Goal: Answer question/provide support: Share knowledge or assist other users

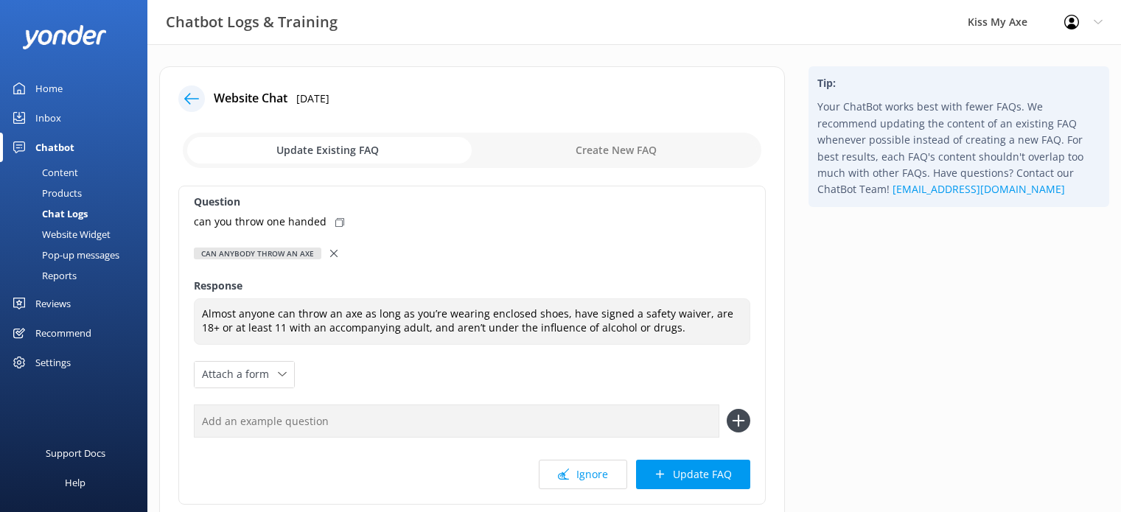
scroll to position [61, 0]
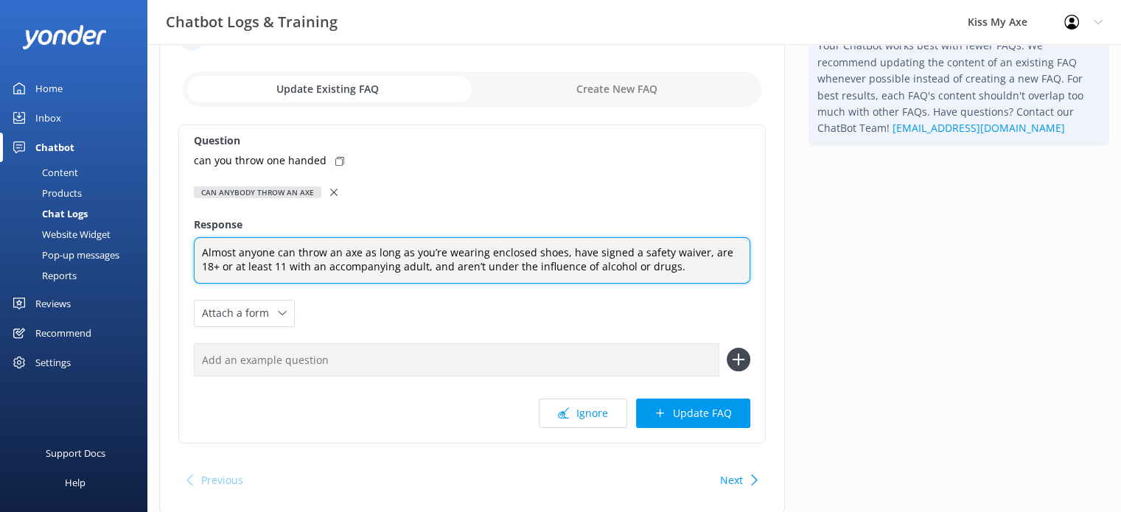
paste textarea "Our coaches will show you safe one-handed and two-handed techniques during your…"
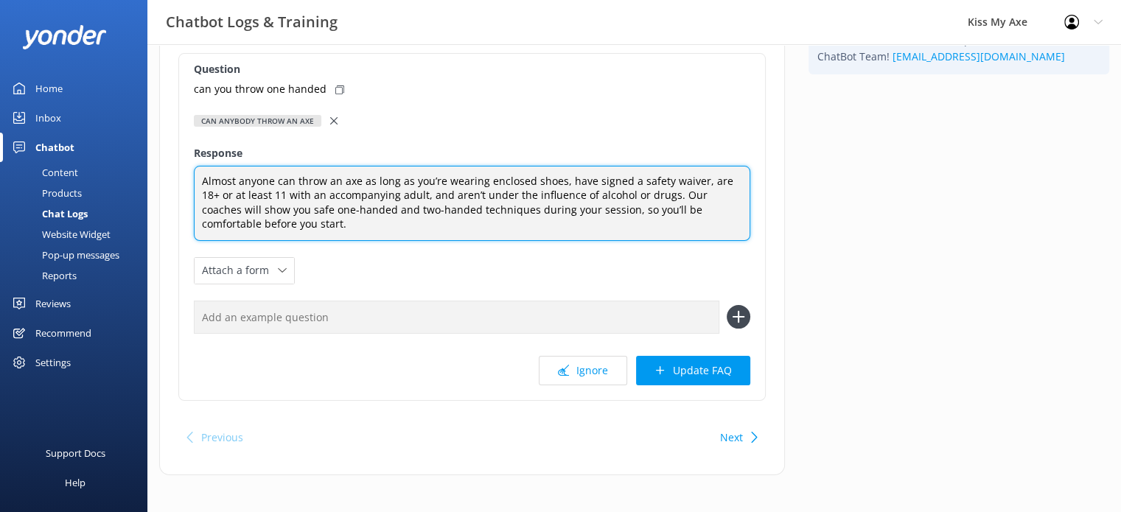
scroll to position [136, 0]
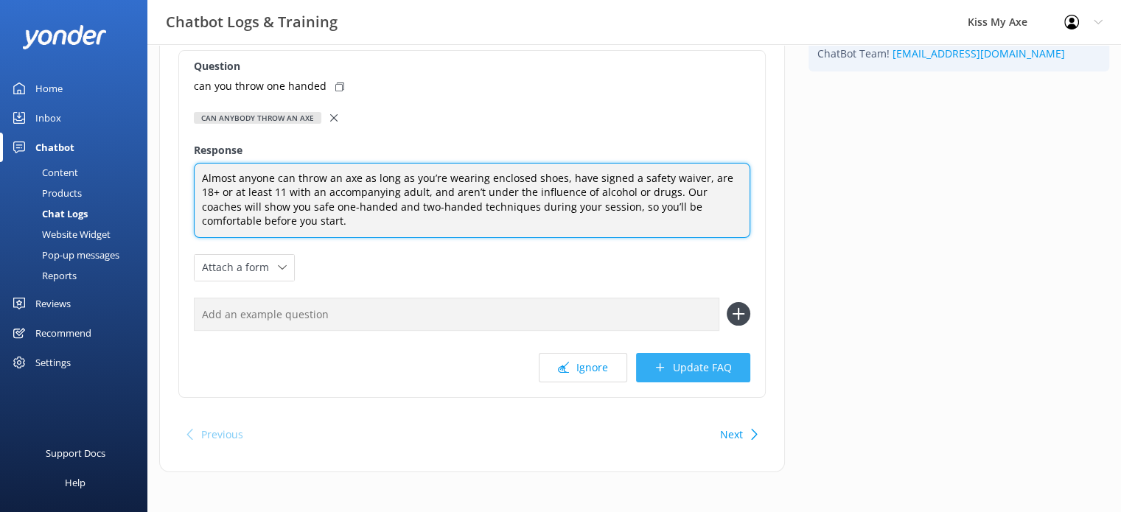
type textarea "Almost anyone can throw an axe as long as you’re wearing enclosed shoes, have s…"
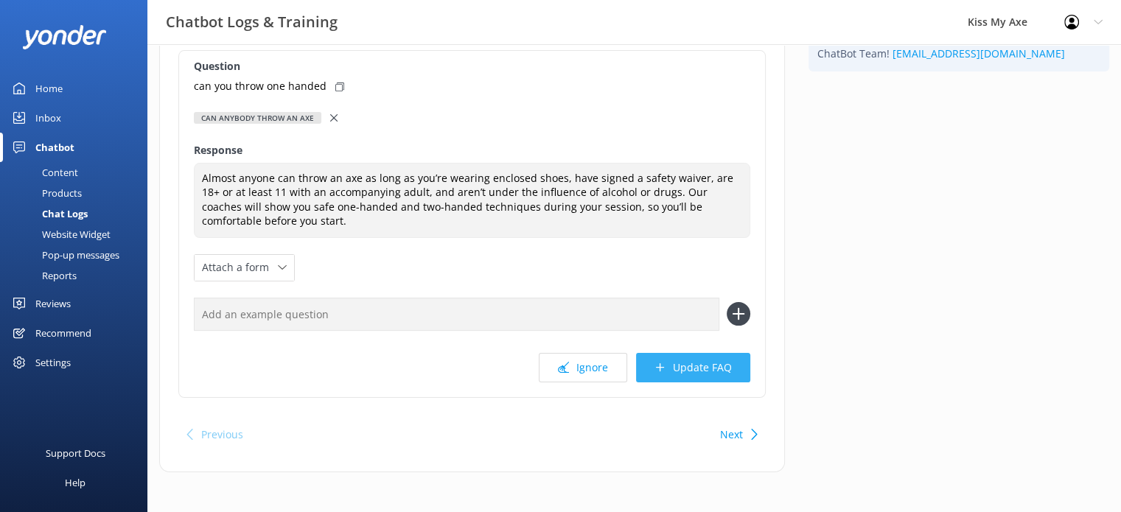
click at [713, 364] on button "Update FAQ" at bounding box center [693, 367] width 114 height 29
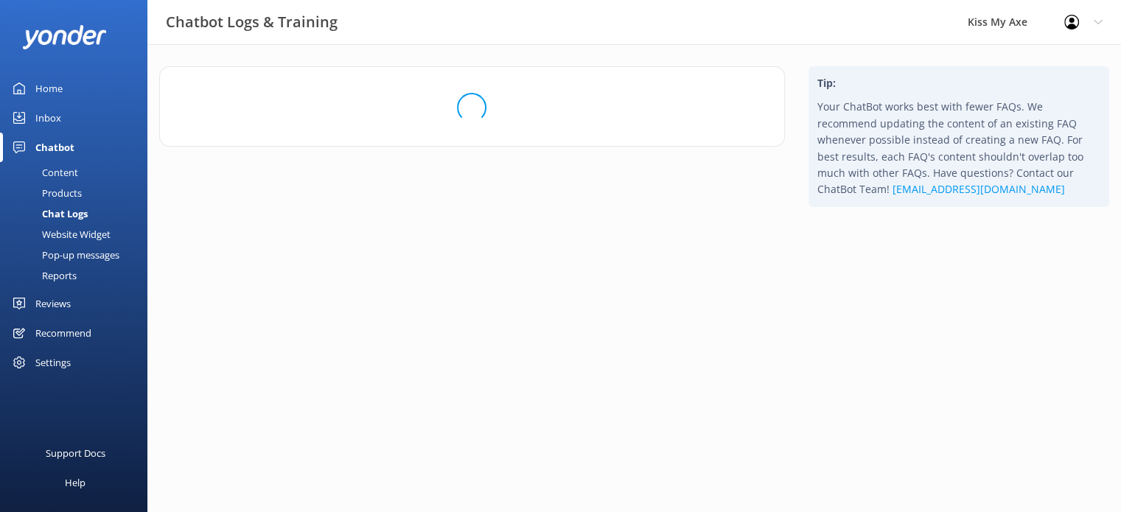
scroll to position [0, 0]
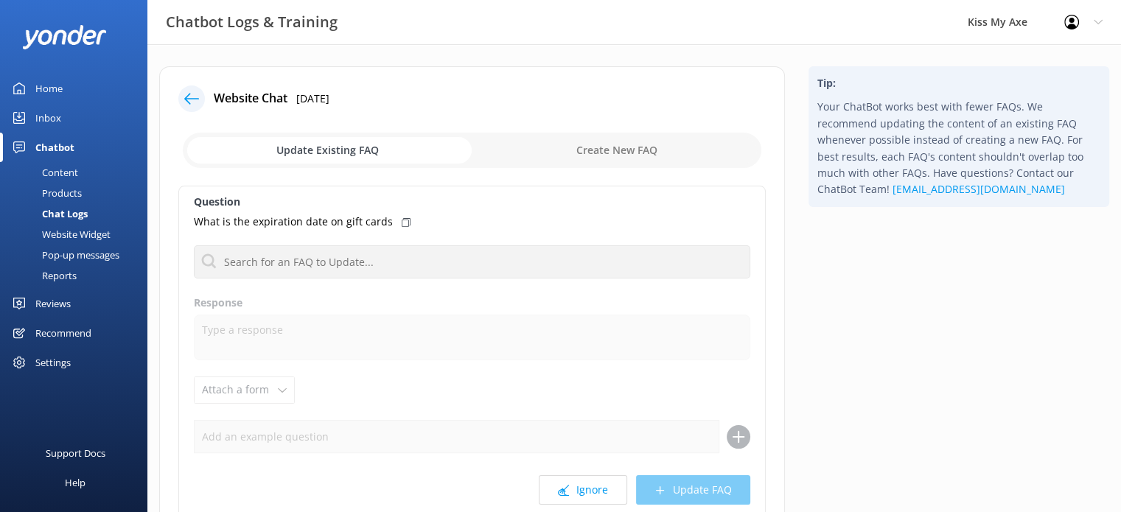
click at [46, 122] on div "Inbox" at bounding box center [48, 117] width 26 height 29
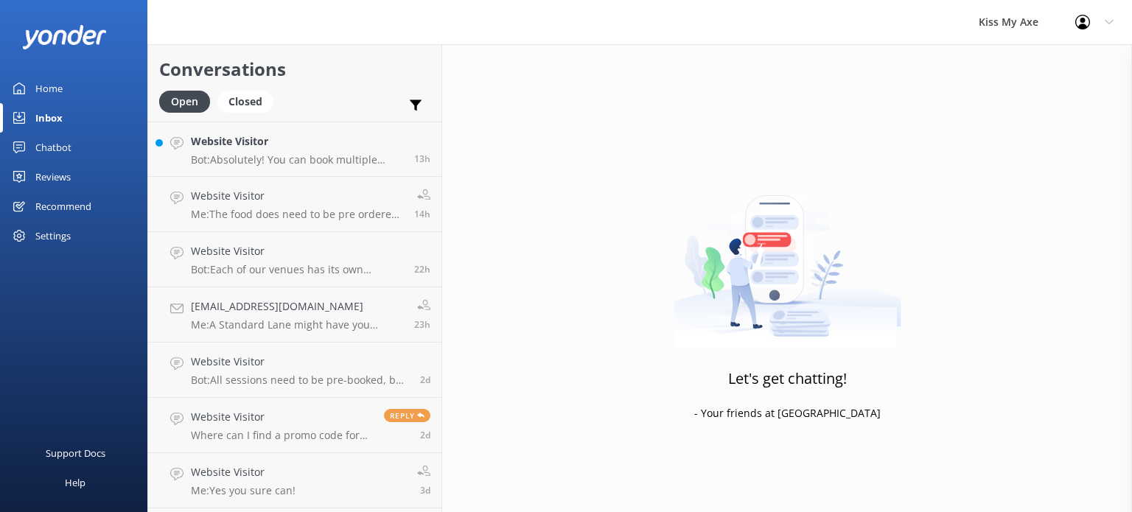
click at [57, 152] on div "Chatbot" at bounding box center [53, 147] width 36 height 29
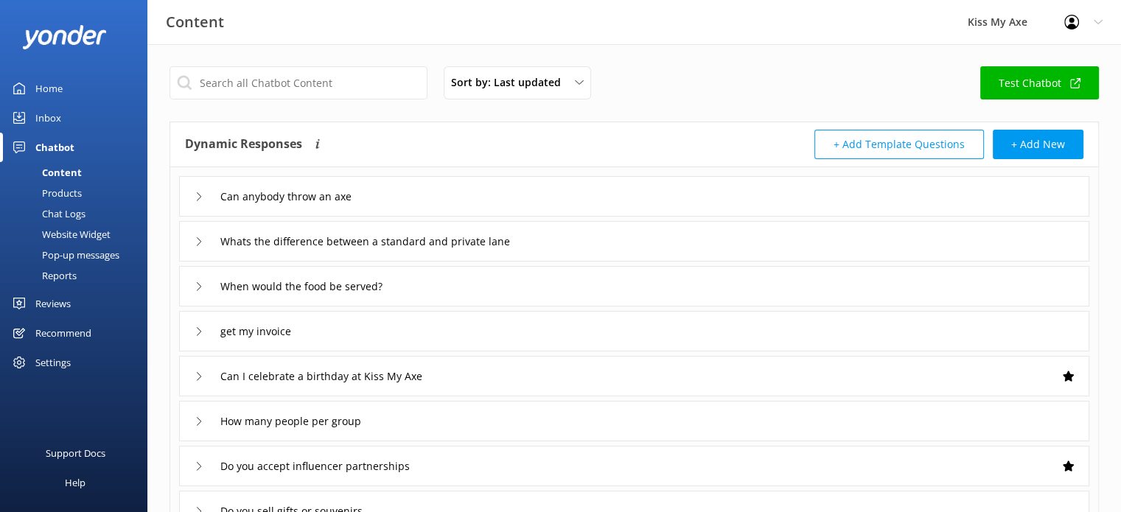
click at [63, 216] on div "Chat Logs" at bounding box center [47, 213] width 77 height 21
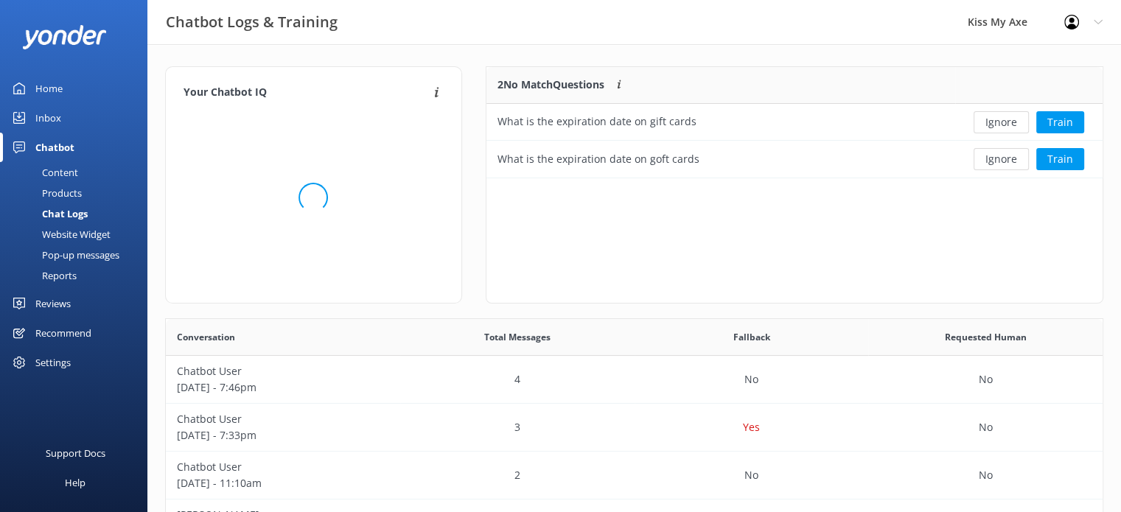
scroll to position [505, 926]
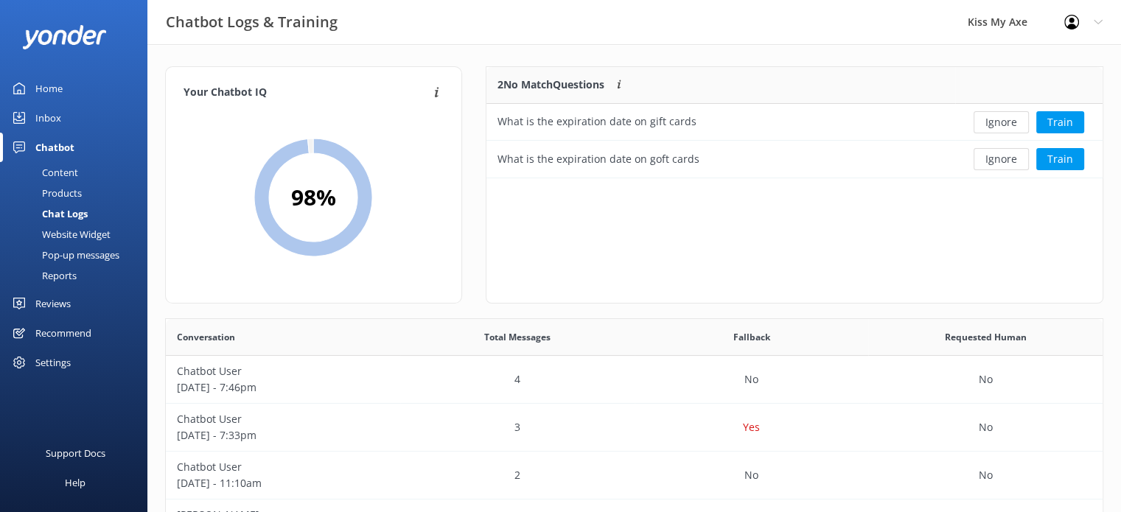
click at [51, 170] on div "Content" at bounding box center [43, 172] width 69 height 21
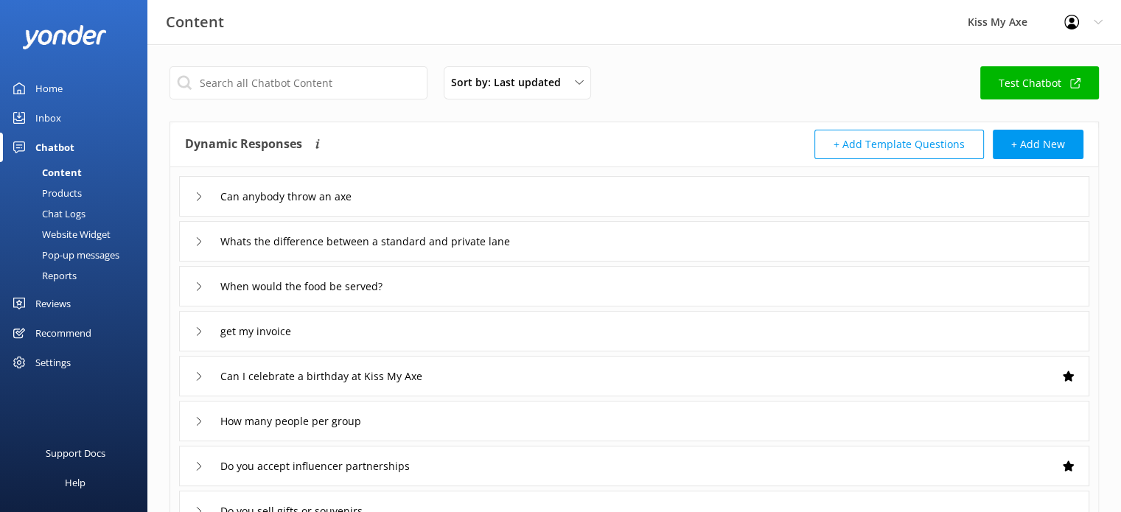
click at [384, 192] on div "Can anybody throw an axe" at bounding box center [634, 196] width 910 height 41
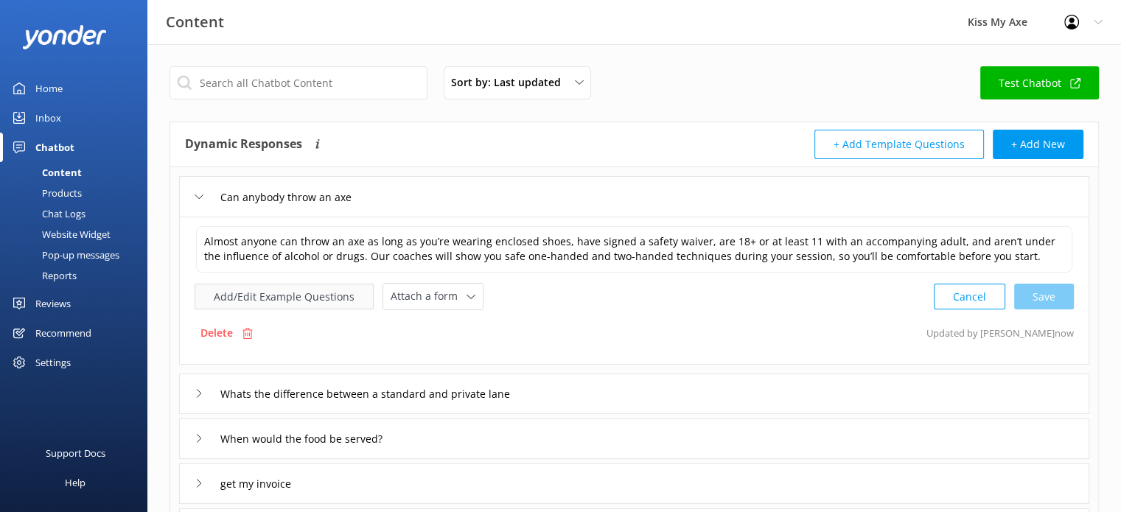
click at [326, 290] on button "Add/Edit Example Questions" at bounding box center [284, 297] width 179 height 26
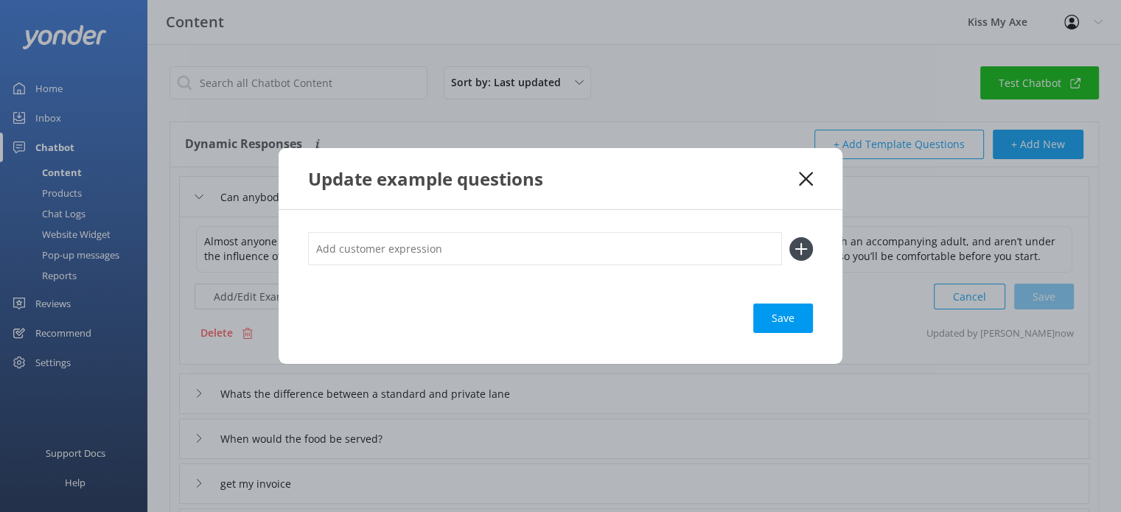
click at [806, 176] on icon at bounding box center [806, 179] width 14 height 15
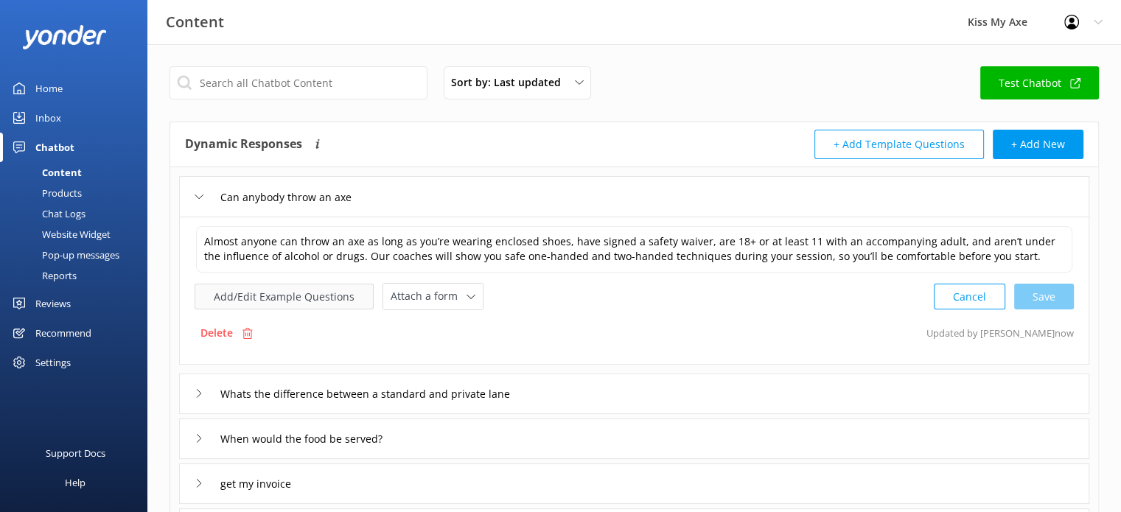
click at [330, 292] on button "Add/Edit Example Questions" at bounding box center [284, 297] width 179 height 26
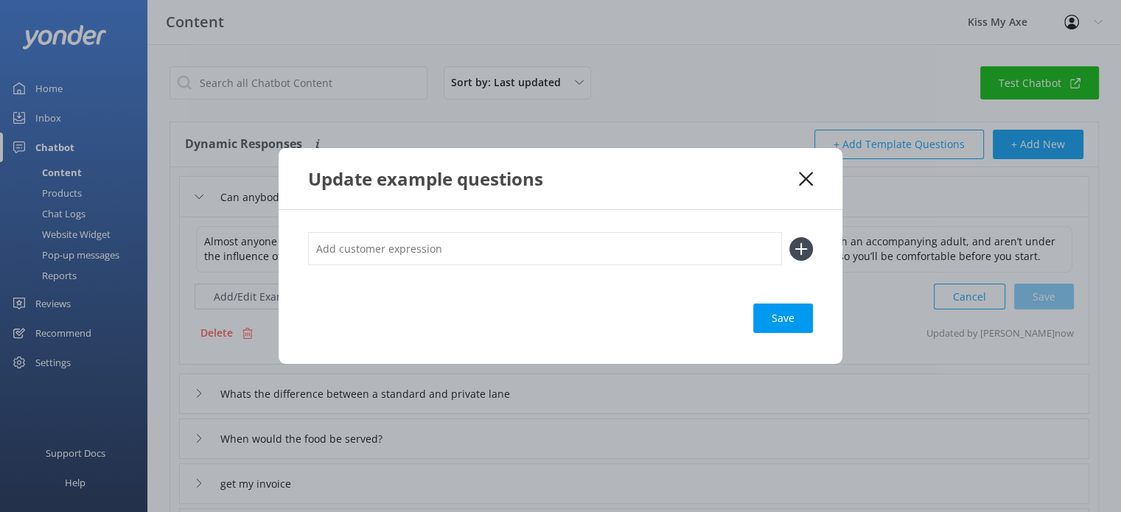
click at [416, 247] on input "text" at bounding box center [545, 248] width 474 height 33
type input "Can you throw an axe one handed?"
click at [802, 250] on icon at bounding box center [801, 249] width 24 height 24
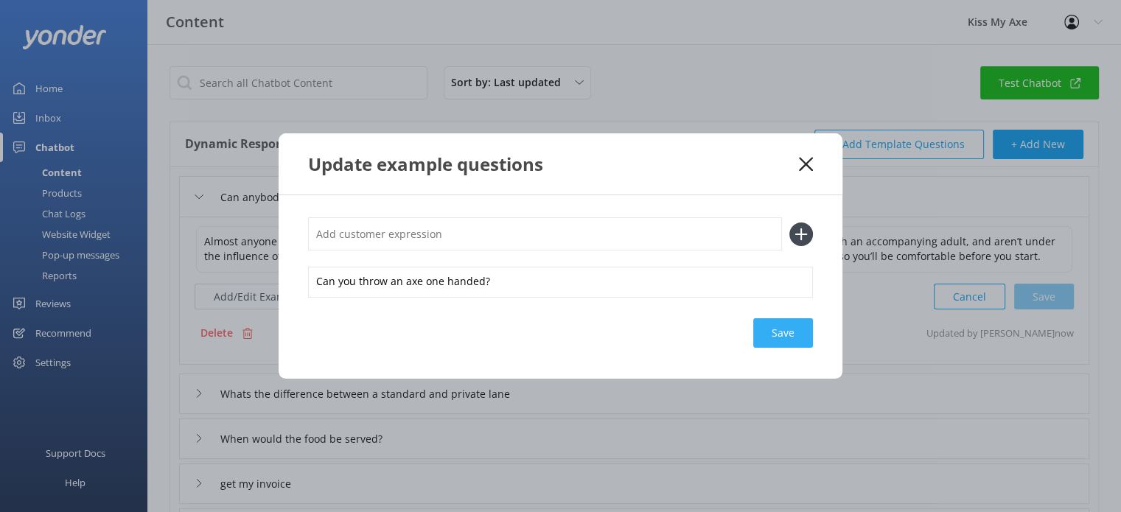
click at [779, 333] on div "Save" at bounding box center [783, 332] width 60 height 29
click at [788, 321] on div "Save" at bounding box center [783, 332] width 60 height 29
click at [805, 168] on icon at bounding box center [806, 164] width 14 height 15
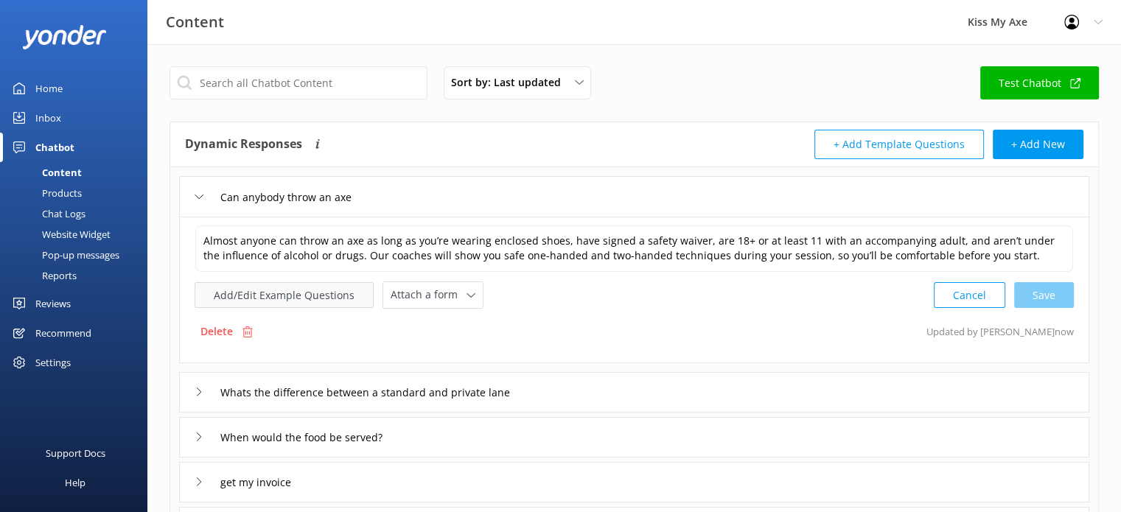
click at [244, 294] on button "Add/Edit Example Questions" at bounding box center [284, 295] width 179 height 26
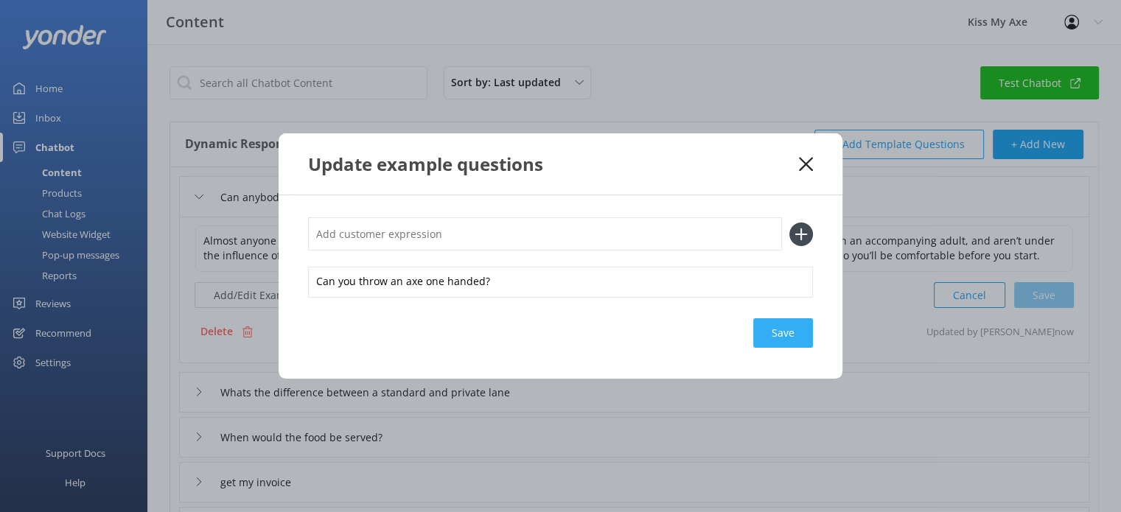
click at [770, 332] on div "Save" at bounding box center [783, 332] width 60 height 29
click at [802, 166] on icon at bounding box center [806, 164] width 14 height 15
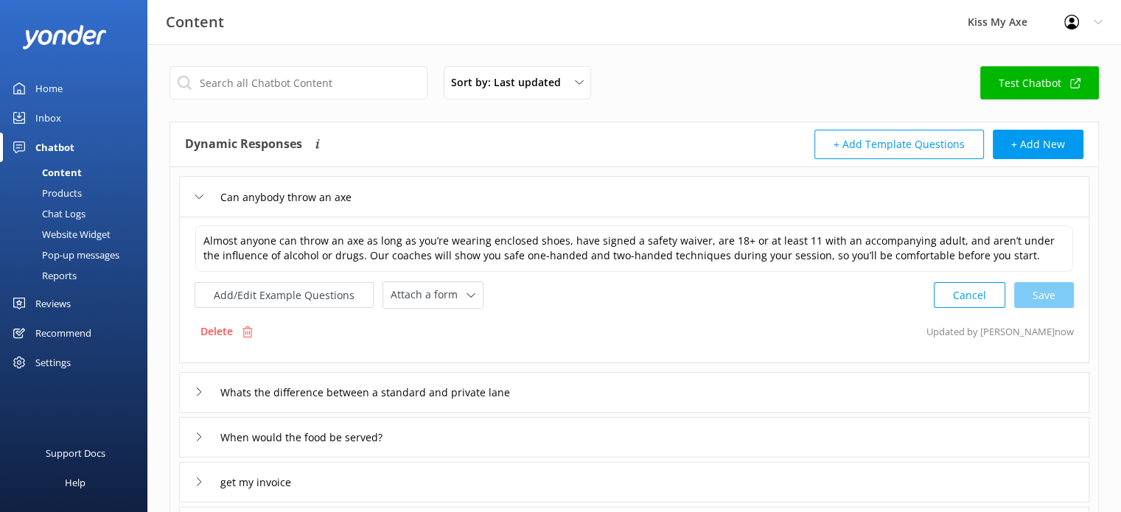
click at [441, 405] on div "Whats the difference between a standard and private lane" at bounding box center [634, 392] width 910 height 41
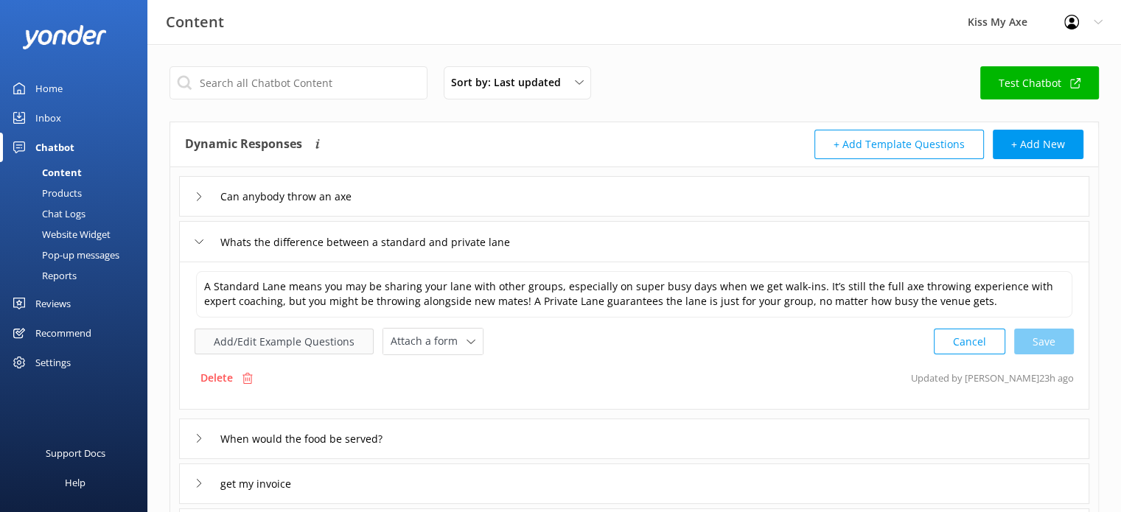
click at [300, 338] on button "Add/Edit Example Questions" at bounding box center [284, 342] width 179 height 26
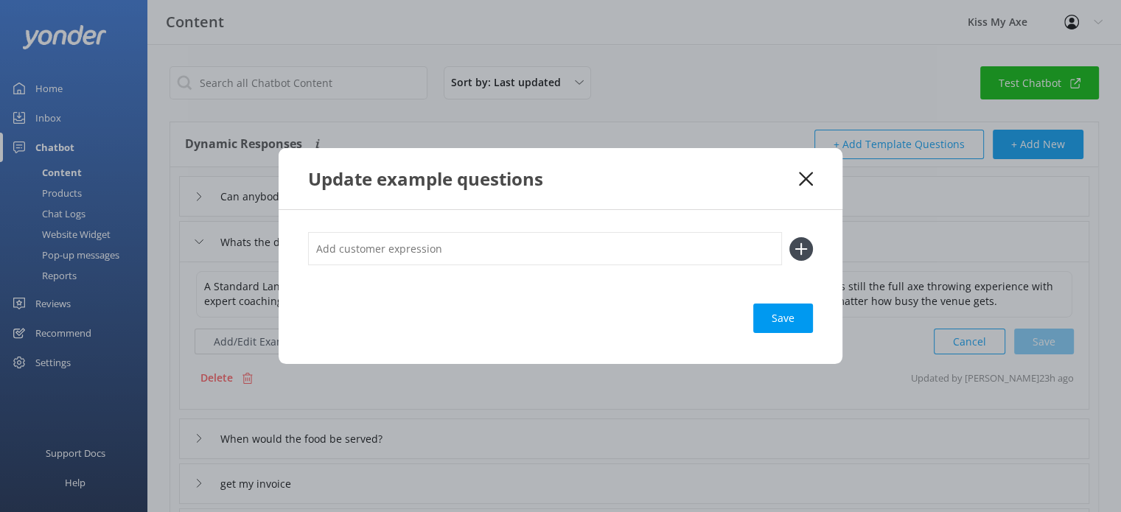
click at [495, 254] on input "text" at bounding box center [545, 248] width 474 height 33
type input "Whats the different between a standard and a premium lane?"
click at [781, 312] on div "Loading.." at bounding box center [783, 318] width 59 height 29
click at [794, 256] on icon at bounding box center [801, 249] width 24 height 24
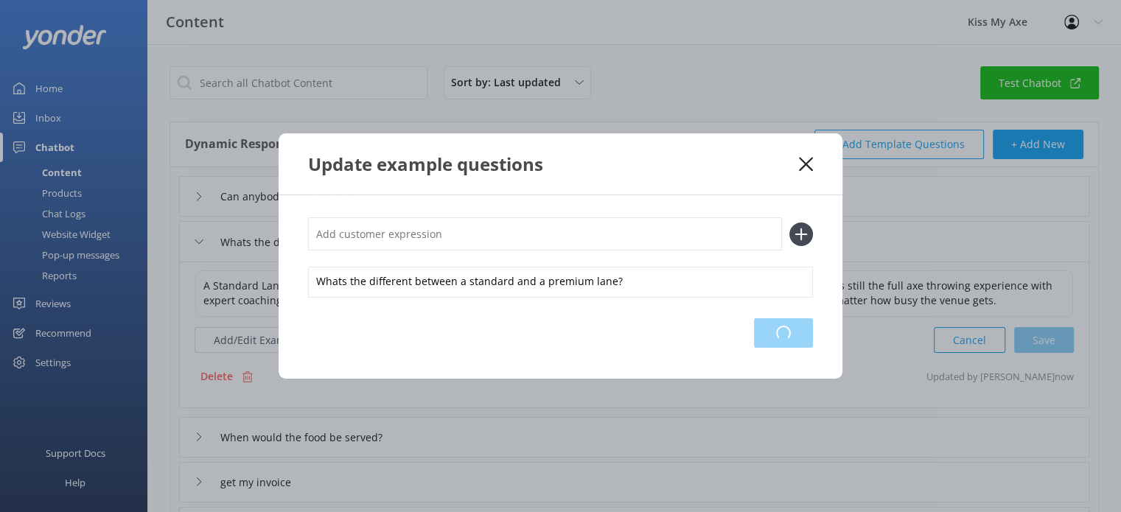
click at [764, 341] on div "Loading.." at bounding box center [783, 332] width 59 height 29
click at [808, 164] on icon at bounding box center [806, 164] width 14 height 15
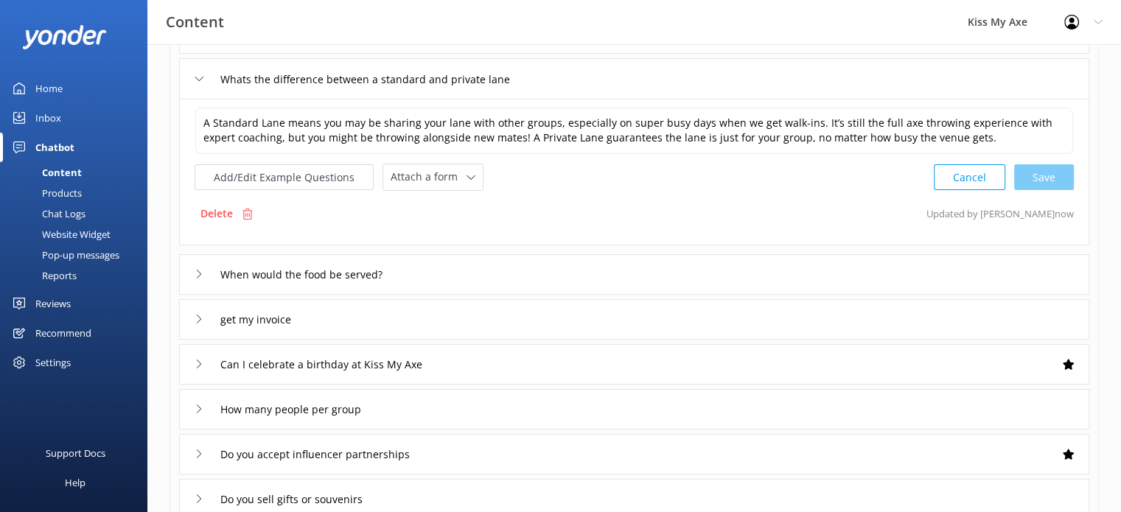
scroll to position [171, 0]
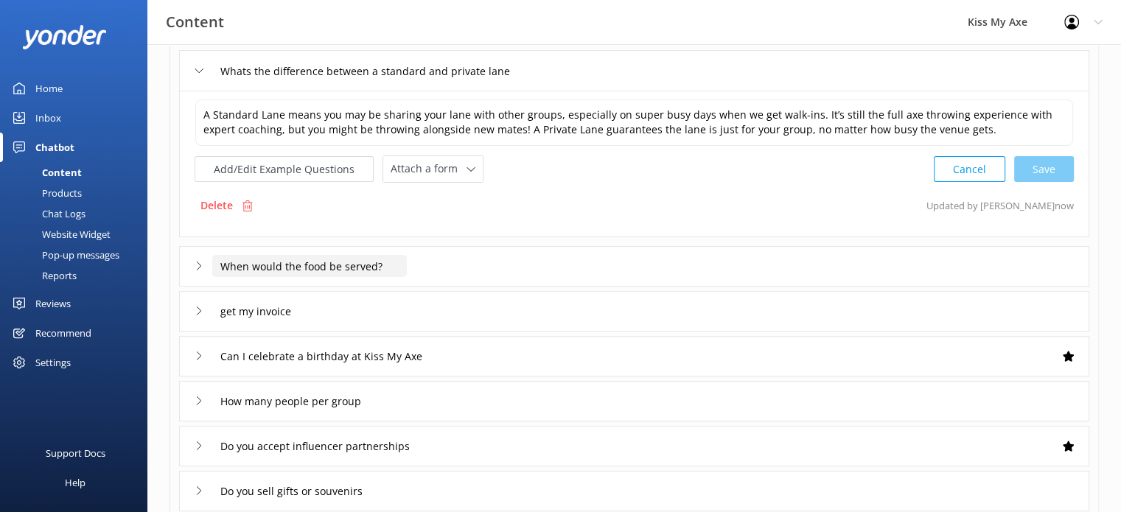
click at [318, 268] on input "When would the food be served?" at bounding box center [309, 266] width 195 height 22
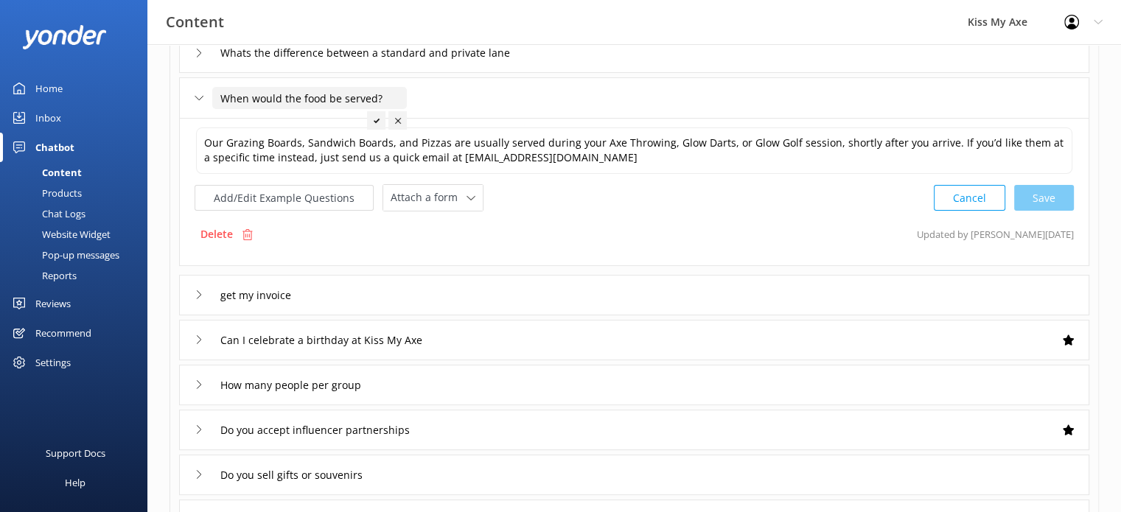
scroll to position [188, 0]
click at [69, 213] on div "Chat Logs" at bounding box center [47, 213] width 77 height 21
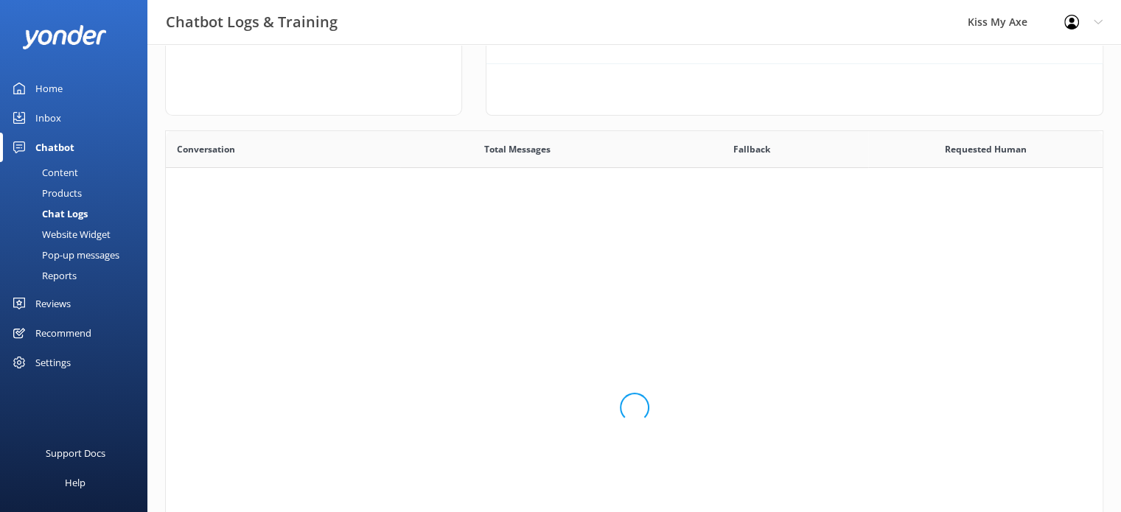
scroll to position [99, 605]
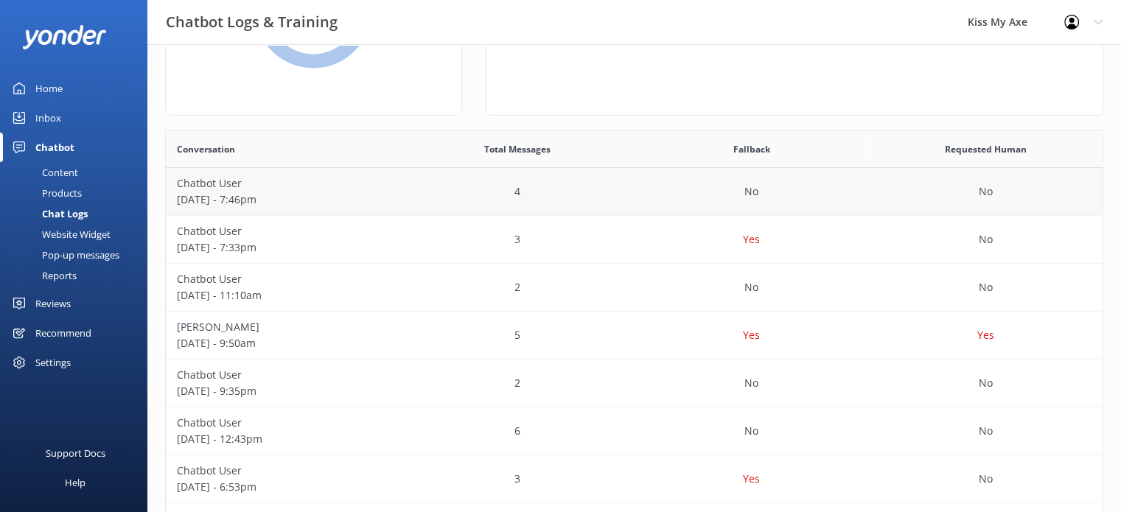
click at [324, 182] on p "Chatbot User" at bounding box center [283, 183] width 212 height 16
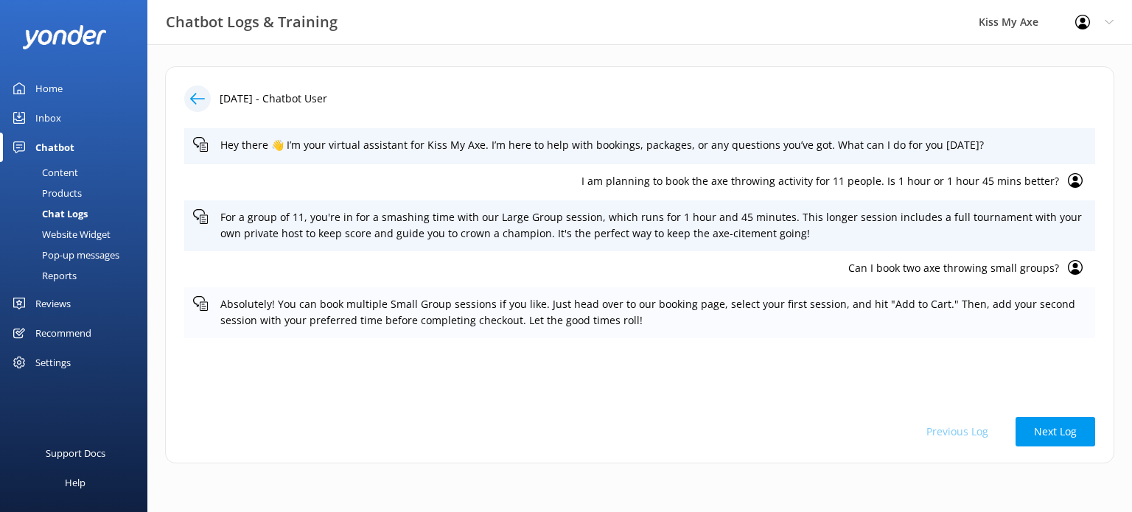
click at [660, 321] on p "Absolutely! You can book multiple Small Group sessions if you like. Just head o…" at bounding box center [653, 312] width 866 height 33
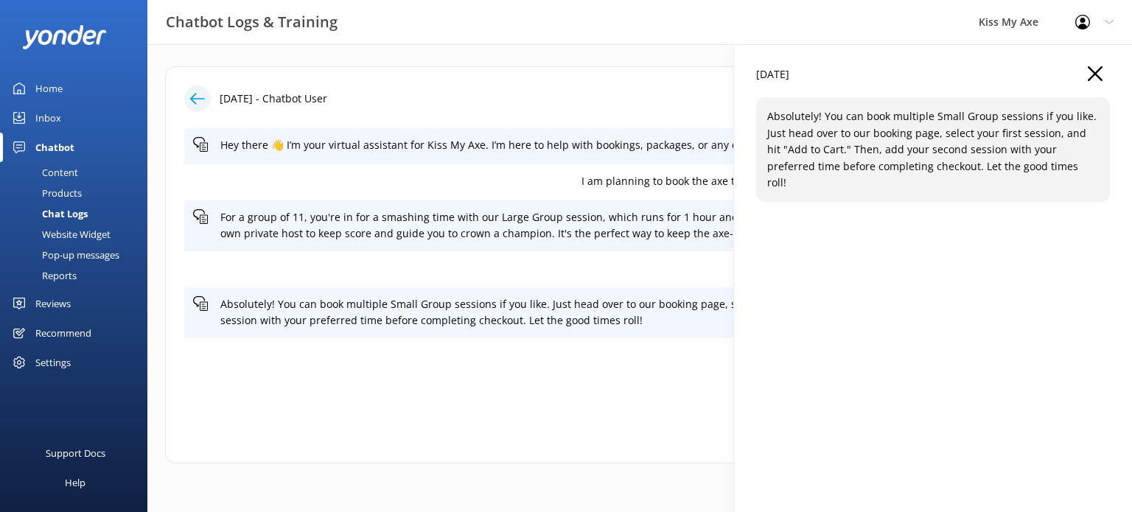
click at [1095, 74] on use "button" at bounding box center [1095, 73] width 15 height 15
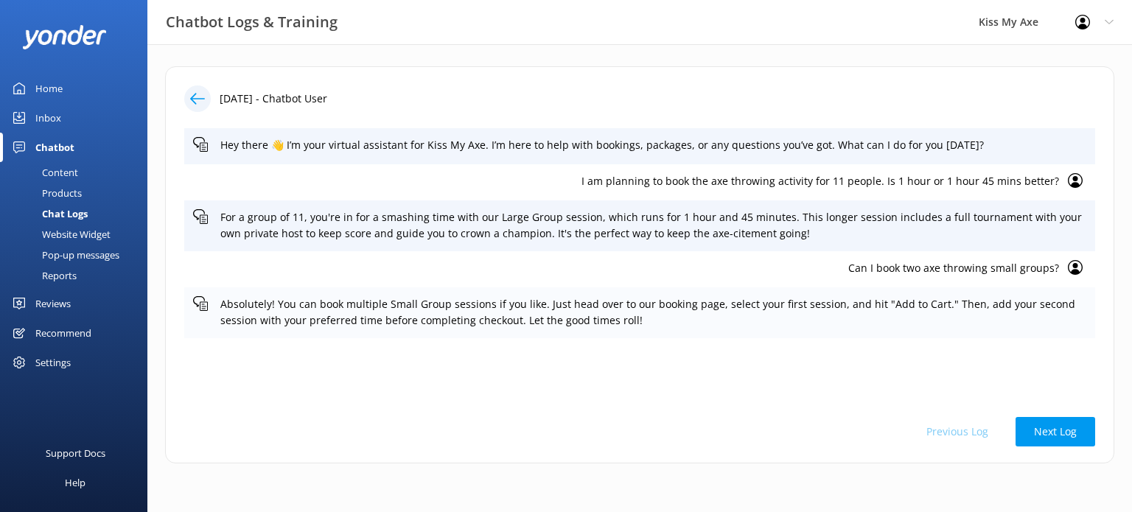
click at [197, 303] on icon at bounding box center [200, 303] width 15 height 15
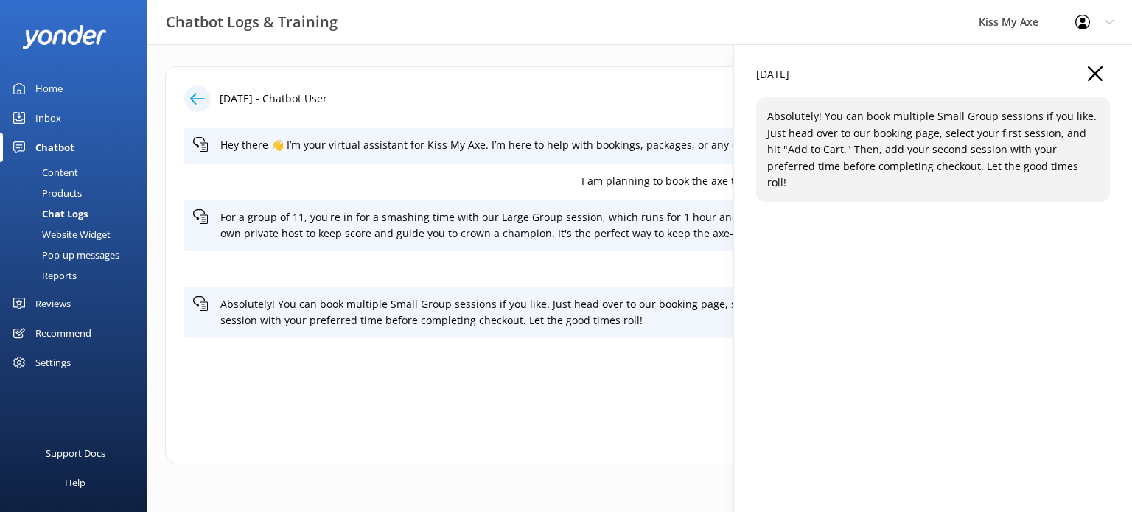
click at [868, 111] on p "Absolutely! You can book multiple Small Group sessions if you like. Just head o…" at bounding box center [933, 149] width 332 height 83
click at [1089, 63] on div "[DATE] Absolutely! You can book multiple Small Group sessions if you like. Just…" at bounding box center [933, 300] width 398 height 512
click at [1090, 69] on use "button" at bounding box center [1095, 73] width 15 height 15
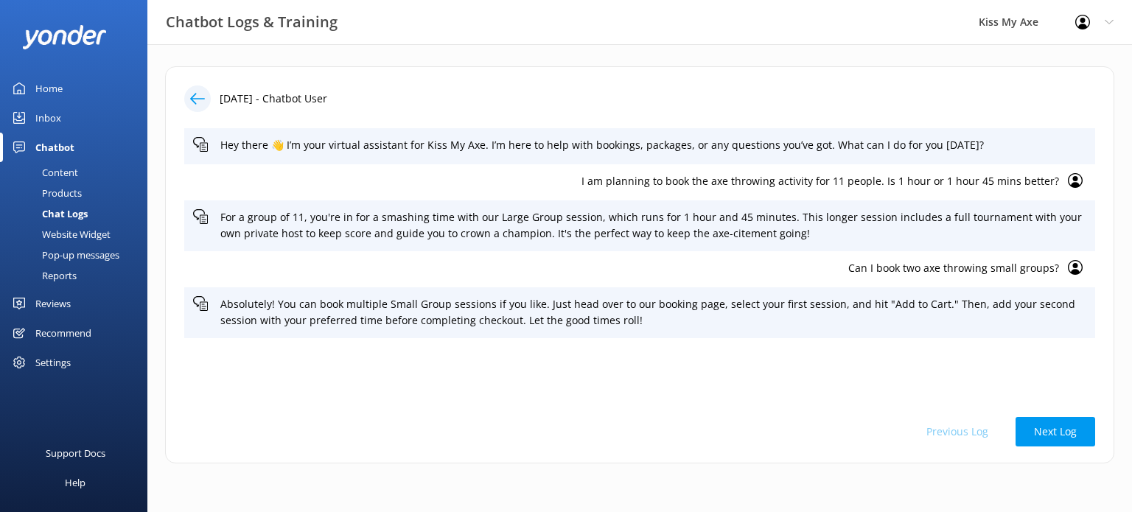
click at [1079, 270] on icon at bounding box center [1075, 267] width 15 height 15
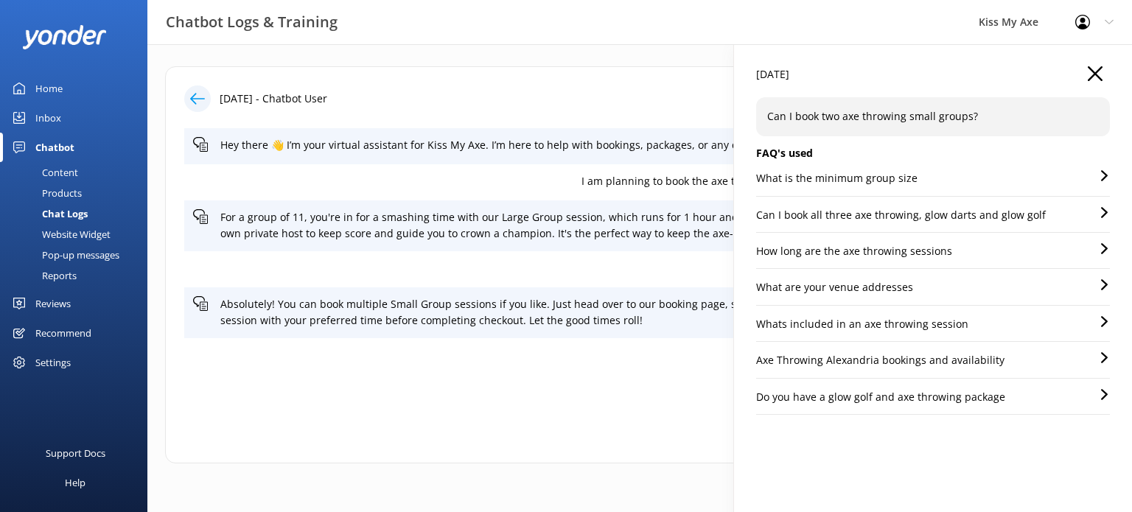
click at [982, 212] on p "Can I book all three axe throwing, glow darts and glow golf" at bounding box center [901, 215] width 290 height 16
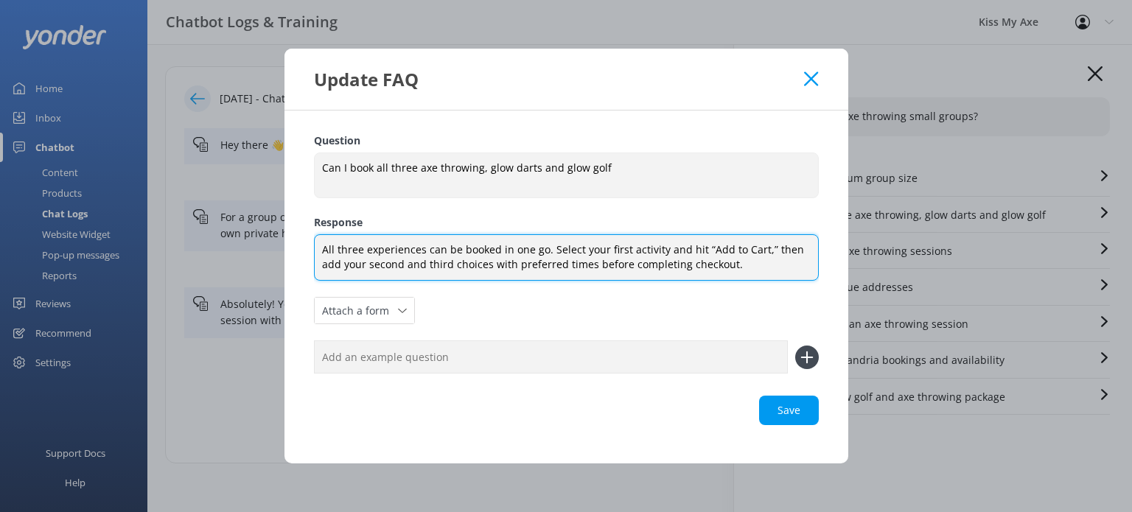
click at [644, 256] on textarea "All three experiences can be booked in one go. Select your first activity and h…" at bounding box center [566, 257] width 505 height 46
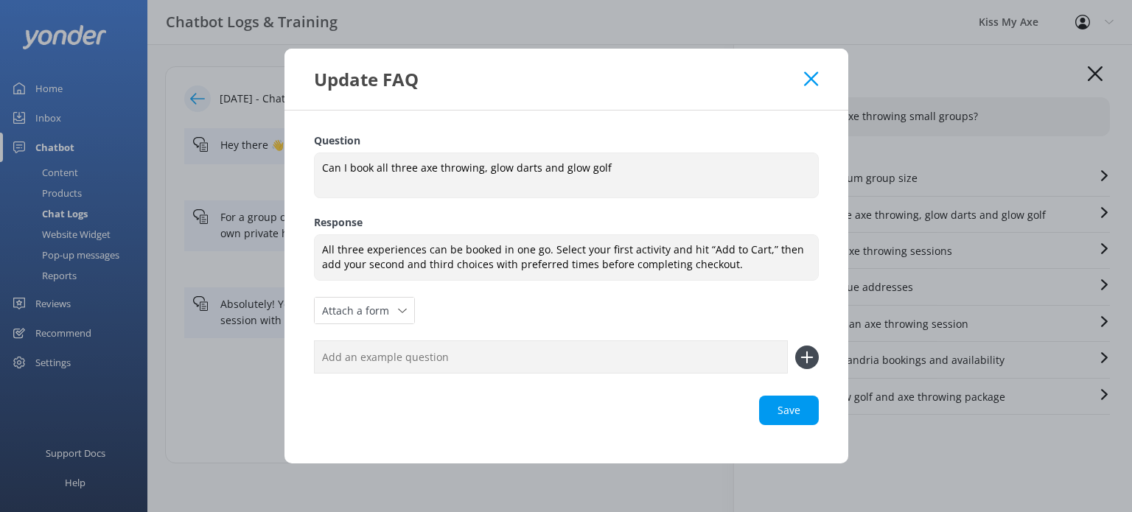
click at [812, 79] on use at bounding box center [811, 78] width 14 height 14
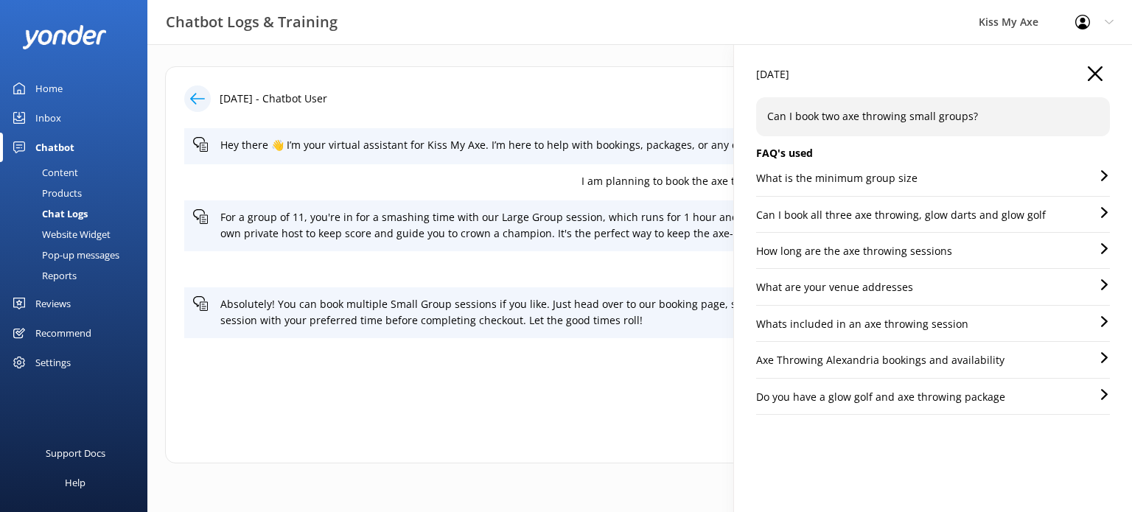
click at [978, 178] on div "What is the minimum group size" at bounding box center [933, 183] width 354 height 26
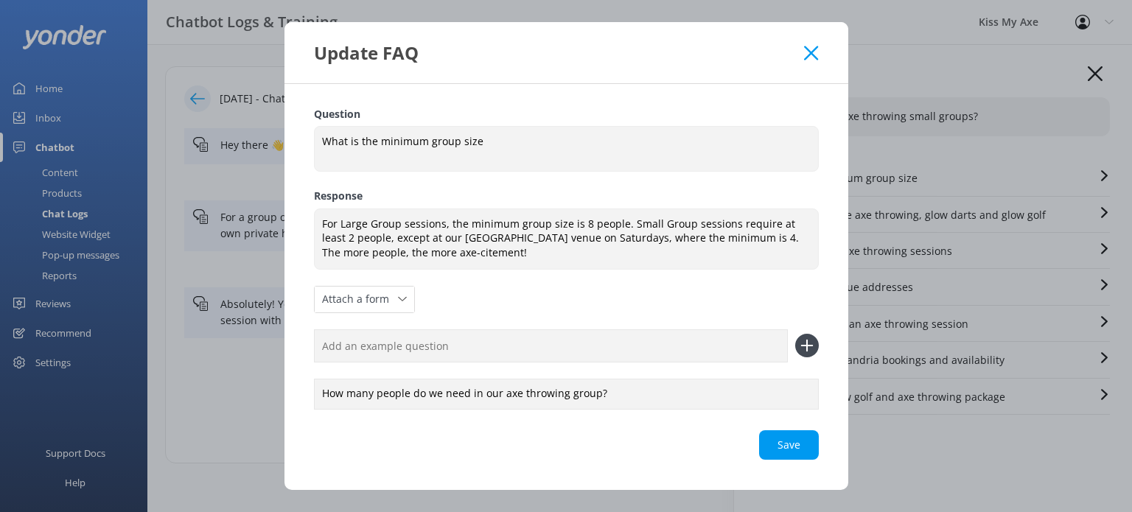
click at [814, 58] on icon at bounding box center [811, 53] width 14 height 15
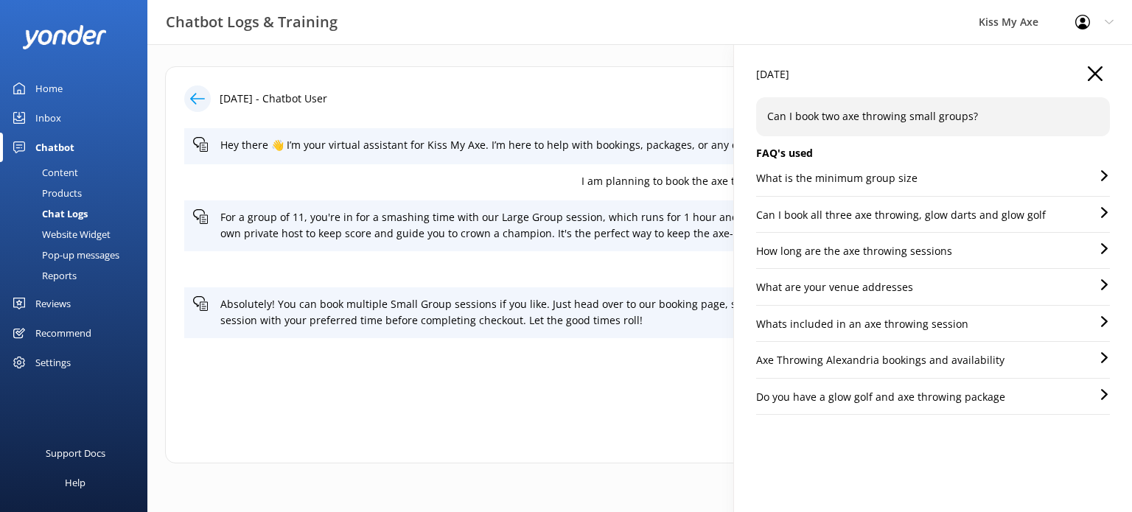
click at [1092, 77] on div "[DATE]" at bounding box center [933, 81] width 354 height 31
click at [1088, 71] on icon "button" at bounding box center [1095, 73] width 15 height 15
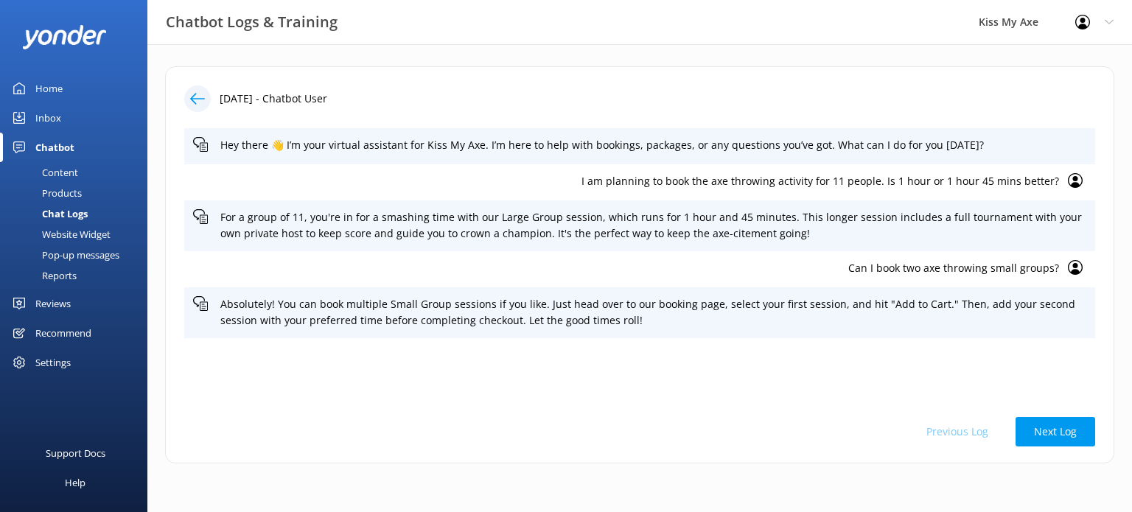
click at [52, 171] on div "Content" at bounding box center [43, 172] width 69 height 21
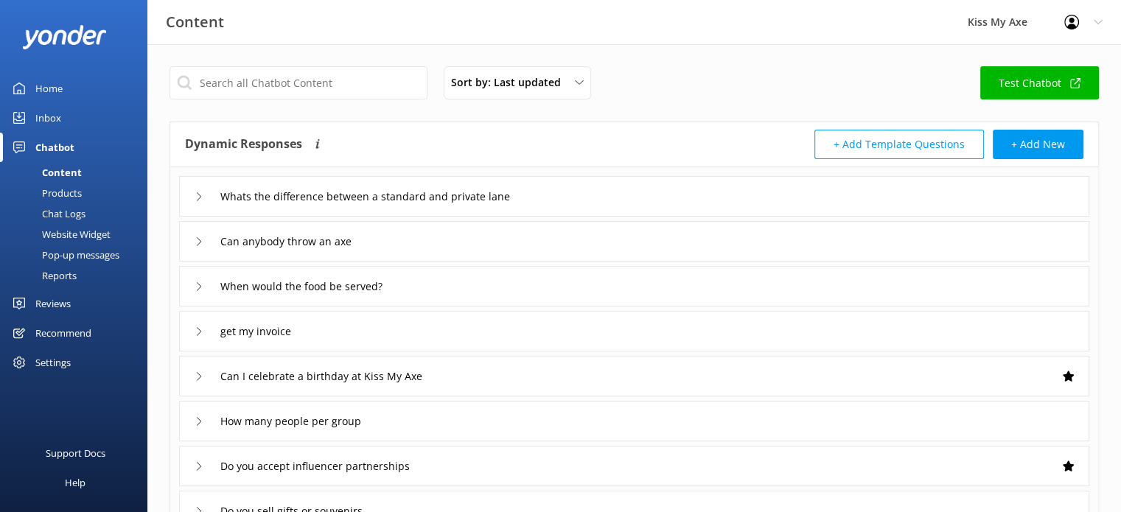
click at [71, 215] on div "Chat Logs" at bounding box center [47, 213] width 77 height 21
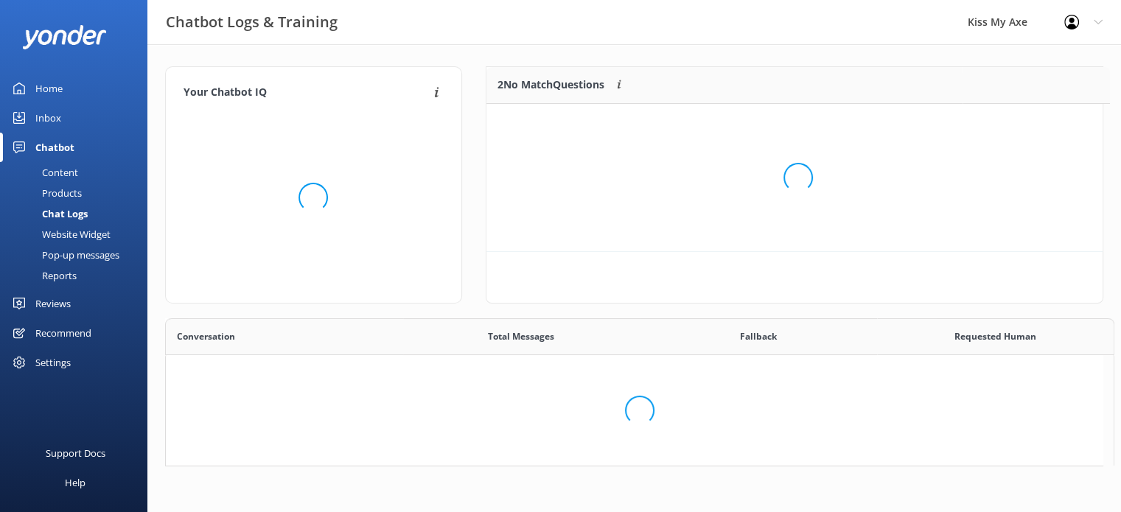
scroll to position [505, 926]
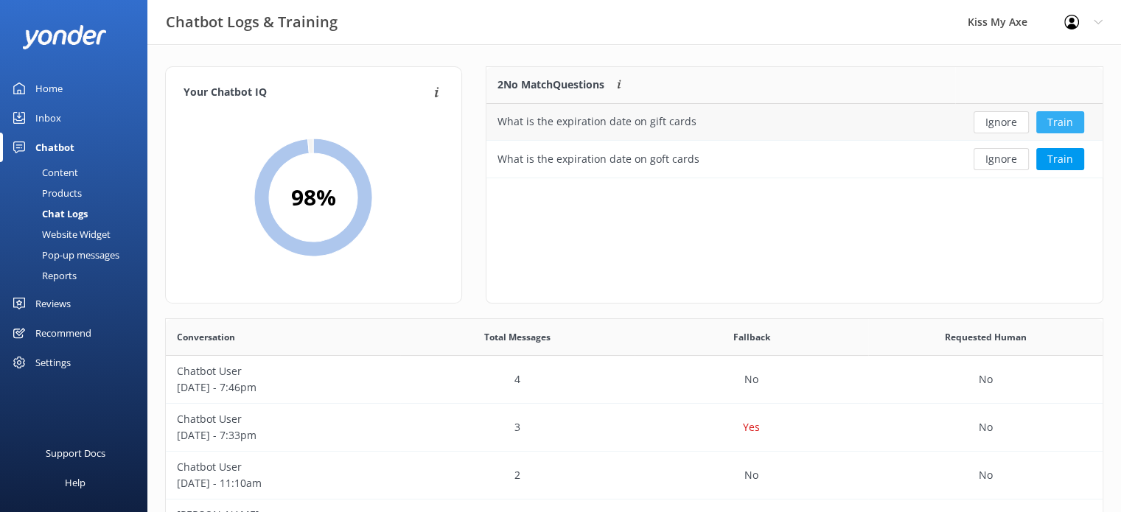
click at [1057, 119] on button "Train" at bounding box center [1060, 122] width 48 height 22
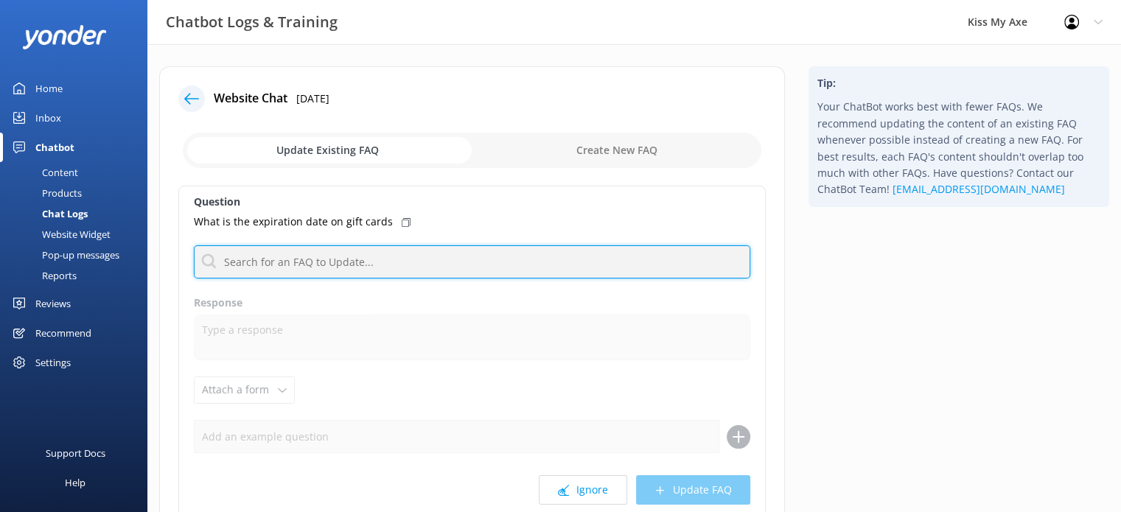
click at [381, 257] on input "text" at bounding box center [472, 261] width 556 height 33
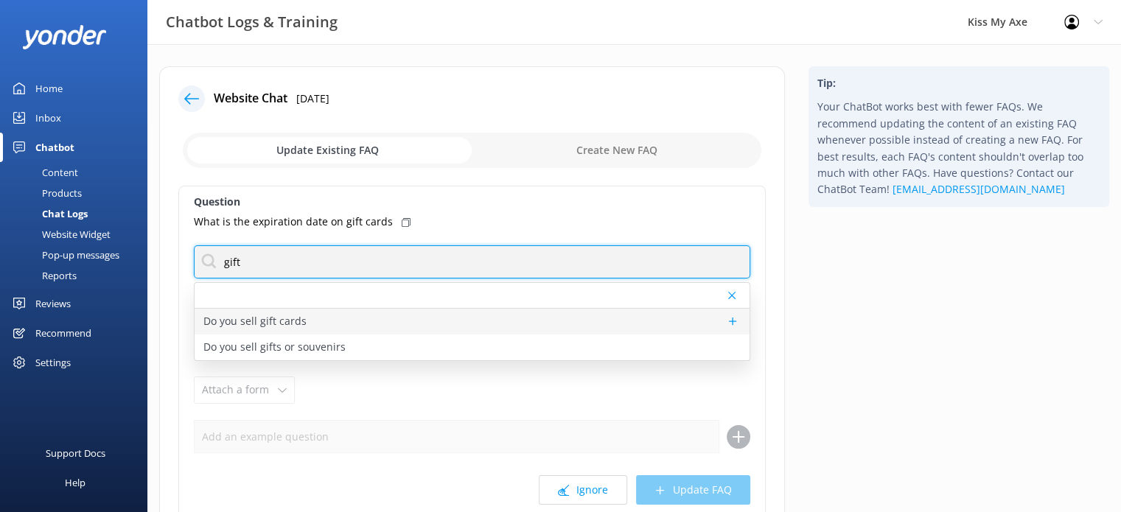
type input "gift"
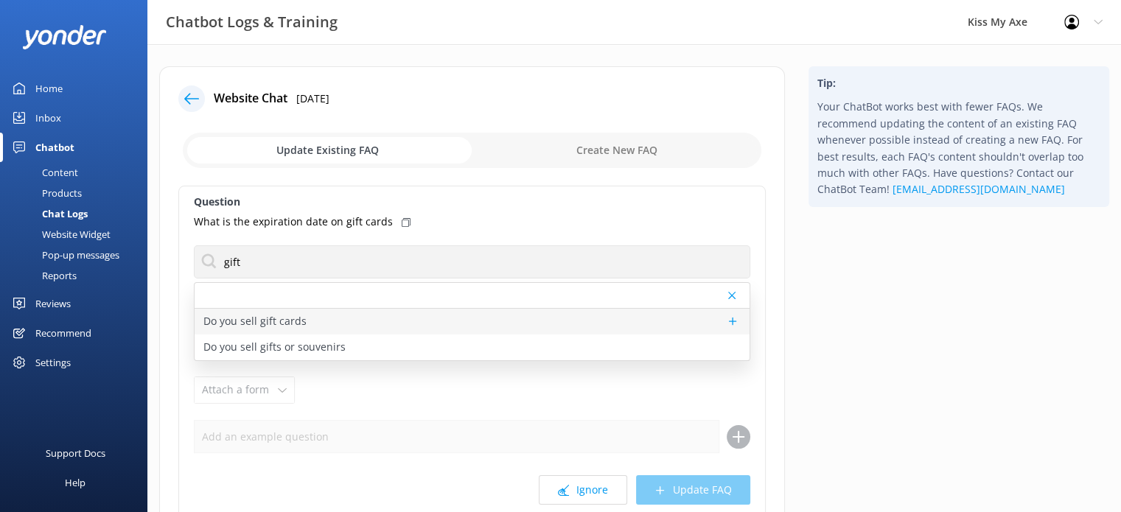
click at [319, 318] on div "Do you sell gift cards" at bounding box center [472, 322] width 555 height 26
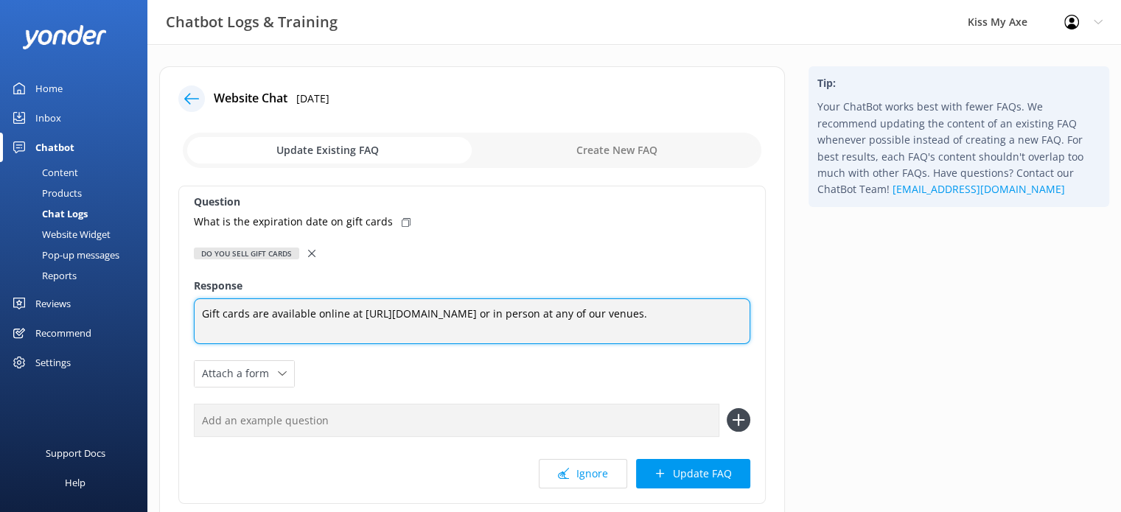
click at [529, 327] on textarea "Gift cards are available online at [URL][DOMAIN_NAME] or in person at any of ou…" at bounding box center [472, 321] width 556 height 46
type textarea "Gift cards are available online at [URL][DOMAIN_NAME] or in person at any of ou…"
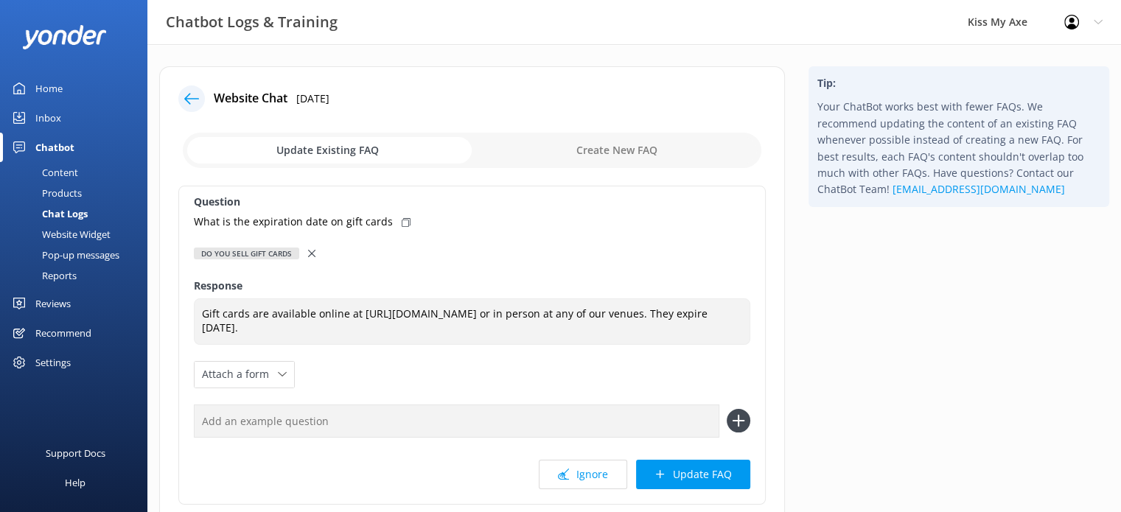
click at [738, 421] on use at bounding box center [738, 421] width 13 height 13
click at [696, 471] on button "Update FAQ" at bounding box center [693, 474] width 114 height 29
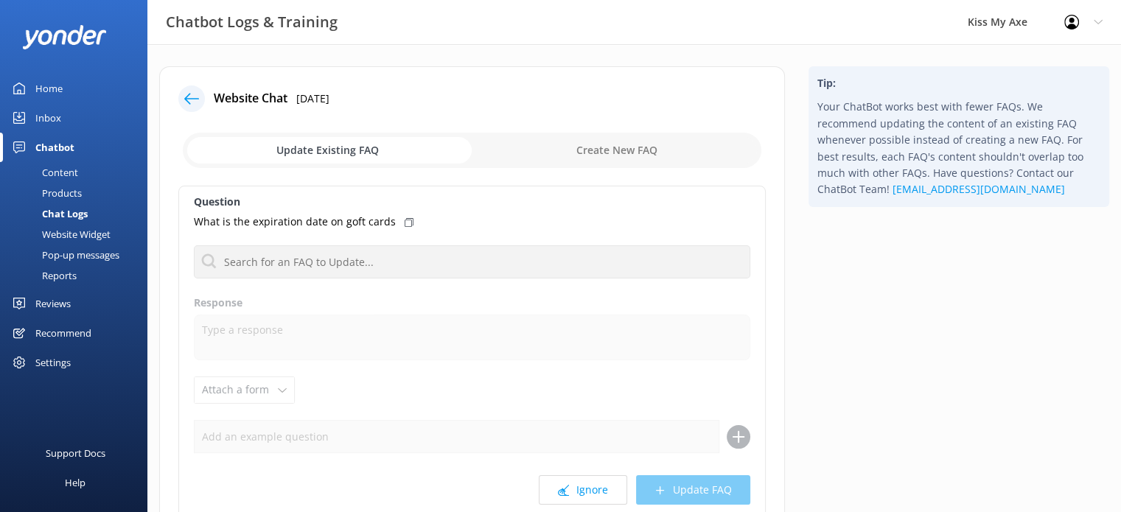
click at [59, 167] on div "Content" at bounding box center [43, 172] width 69 height 21
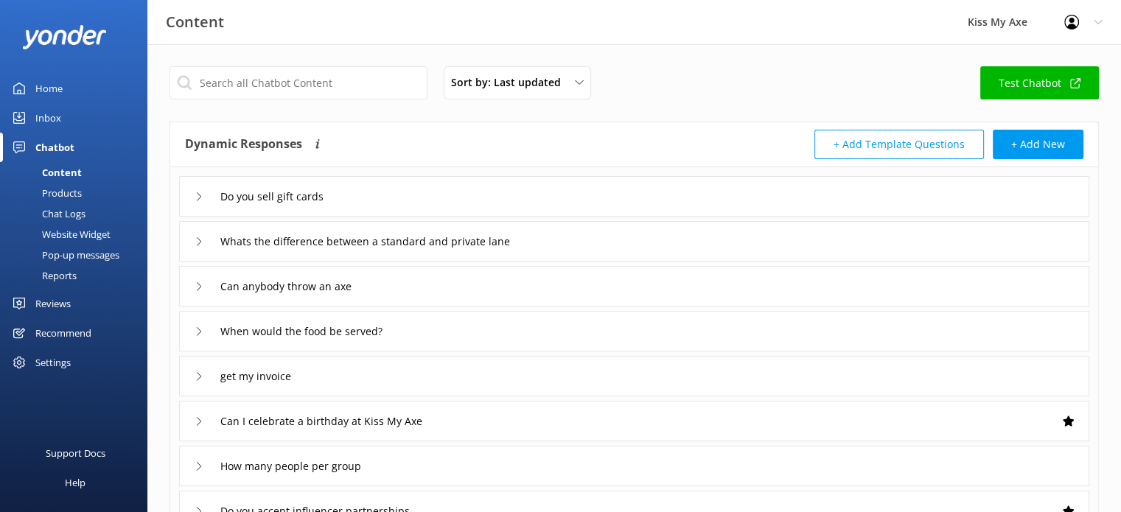
click at [61, 209] on div "Chat Logs" at bounding box center [47, 213] width 77 height 21
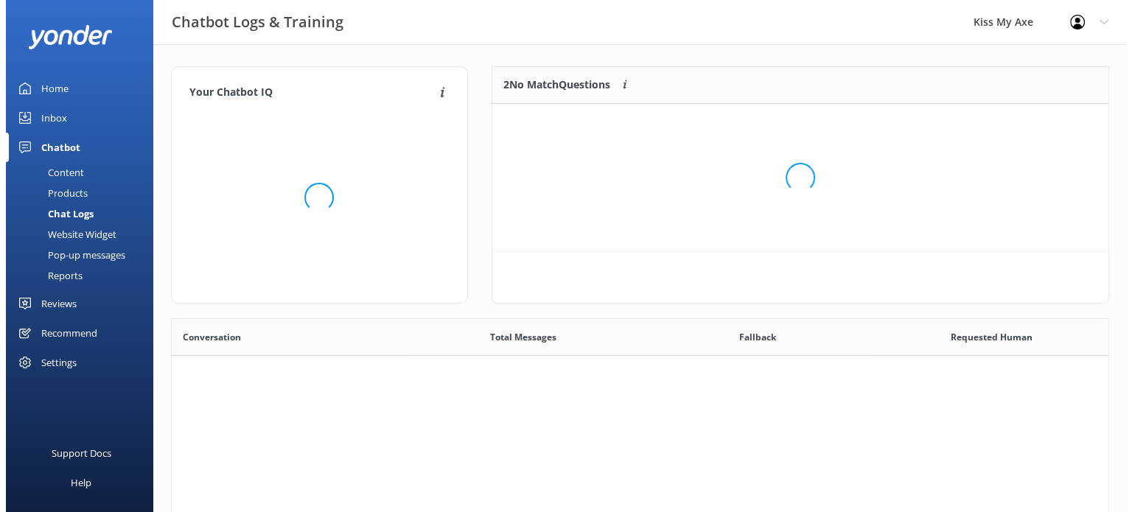
scroll to position [505, 926]
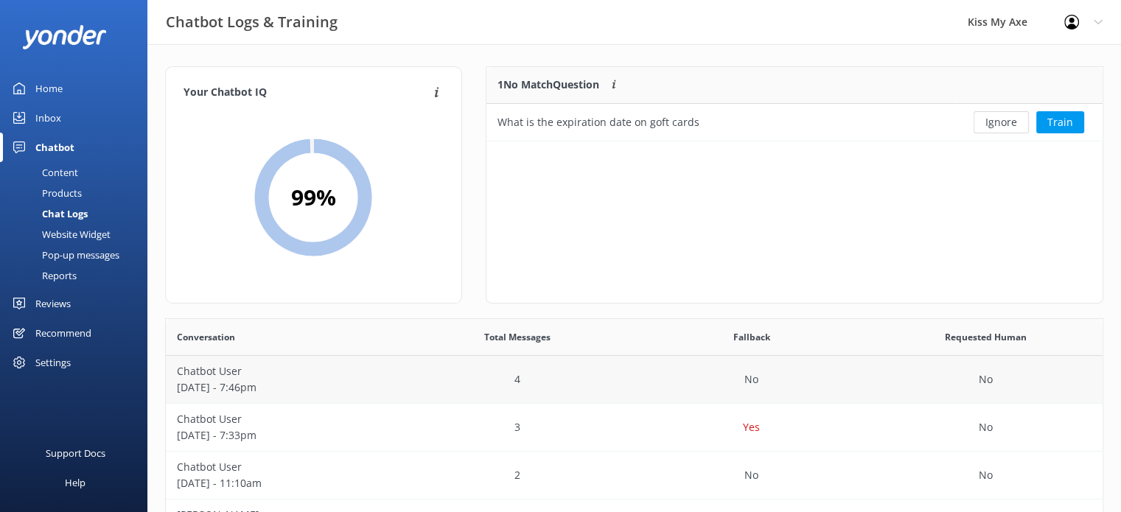
click at [354, 379] on p "Chatbot User" at bounding box center [283, 371] width 212 height 16
